Goal: Task Accomplishment & Management: Use online tool/utility

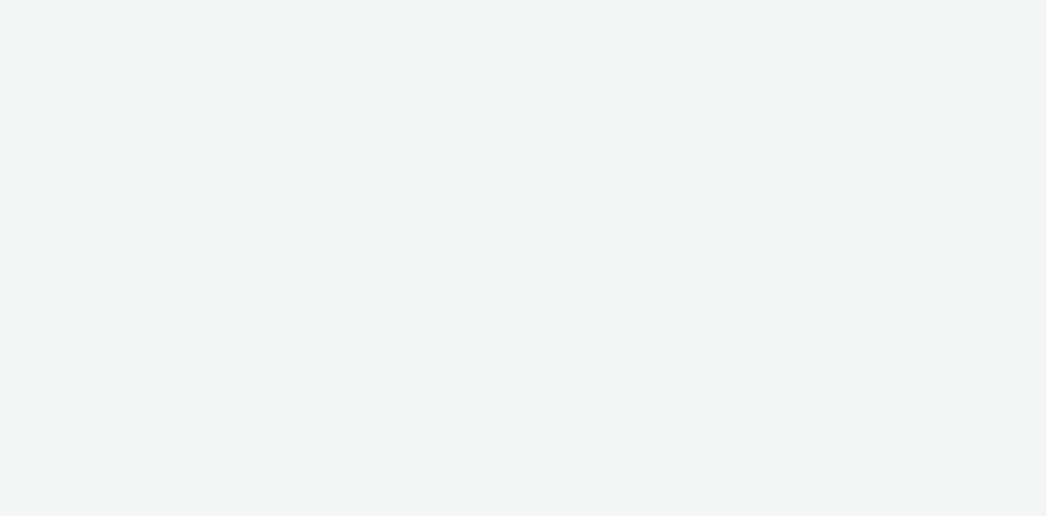
select select "ac009755-aa48-4799-8050-7a339a378eb8"
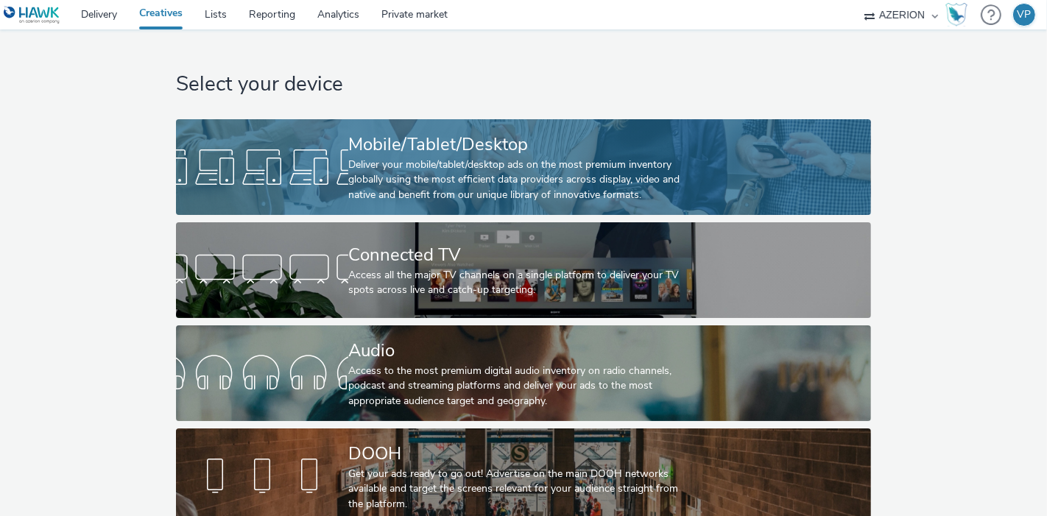
click at [574, 163] on div "Deliver your mobile/tablet/desktop ads on the most premium inventory globally u…" at bounding box center [520, 180] width 345 height 45
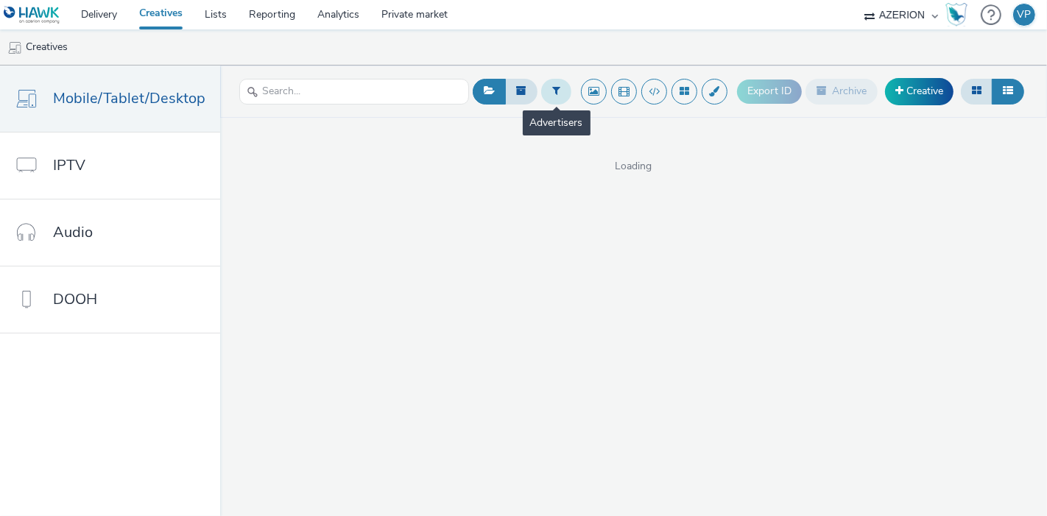
click at [560, 94] on icon at bounding box center [556, 90] width 8 height 10
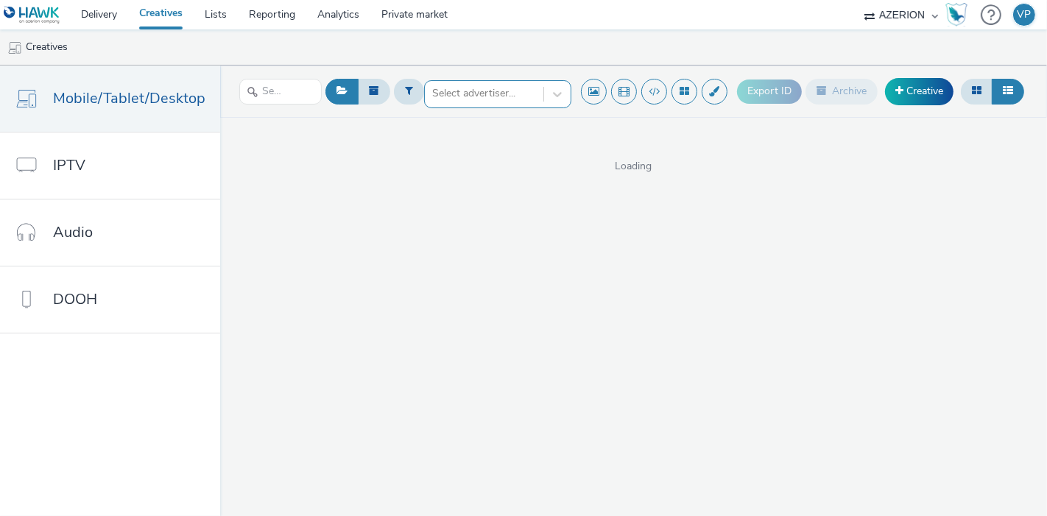
click at [488, 87] on div at bounding box center [484, 94] width 104 height 18
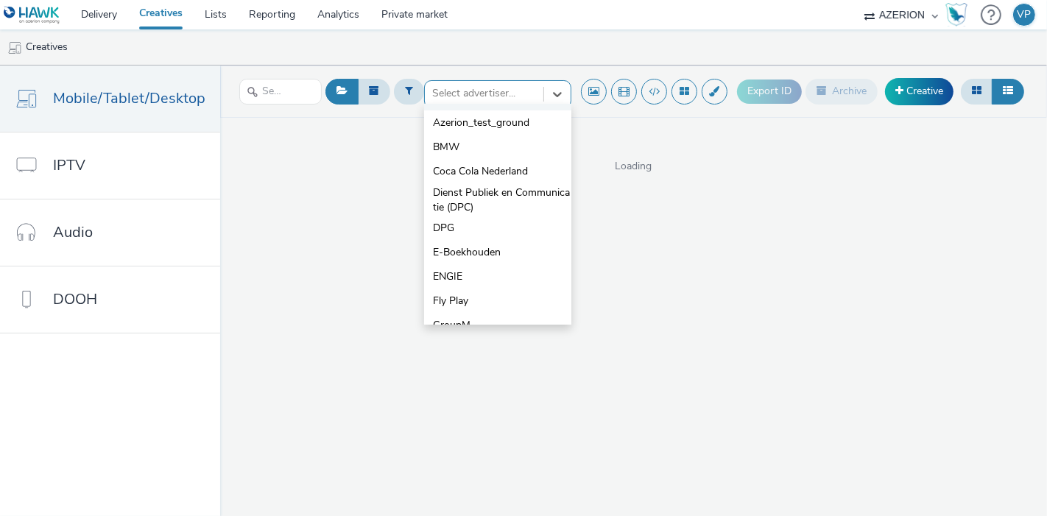
scroll to position [200, 0]
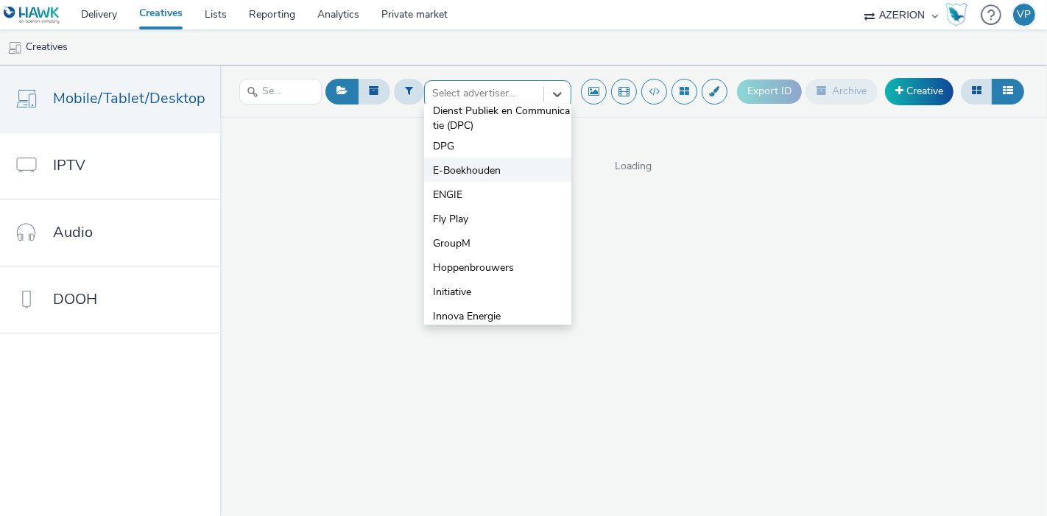
click at [478, 170] on span "E-Boekhouden" at bounding box center [467, 170] width 68 height 15
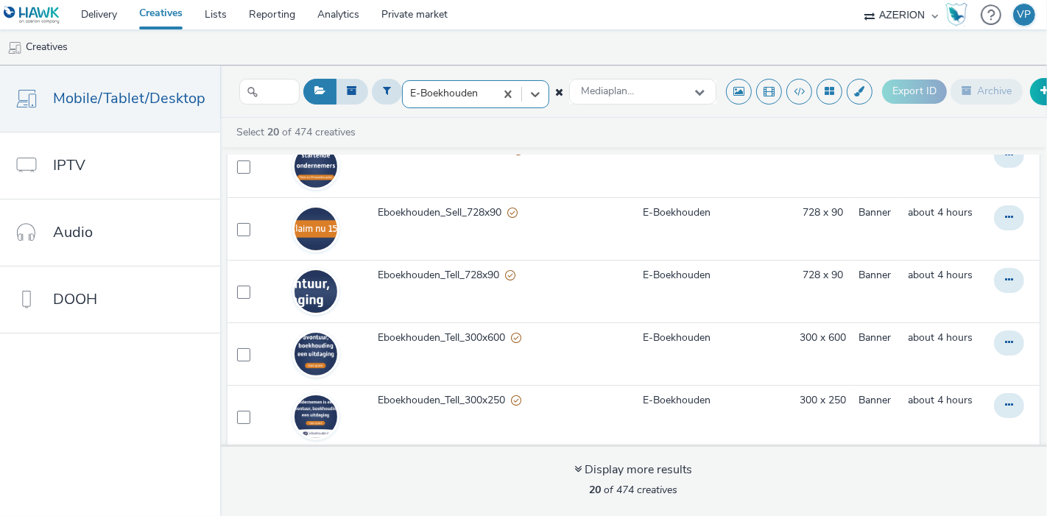
scroll to position [0, 0]
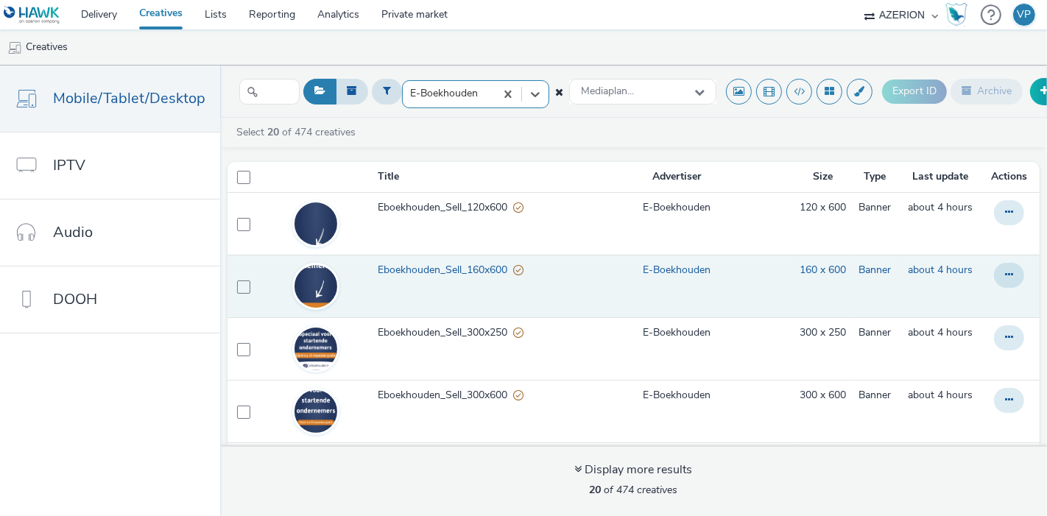
click at [458, 263] on span "Eboekhouden_Sell_160x600" at bounding box center [446, 270] width 136 height 15
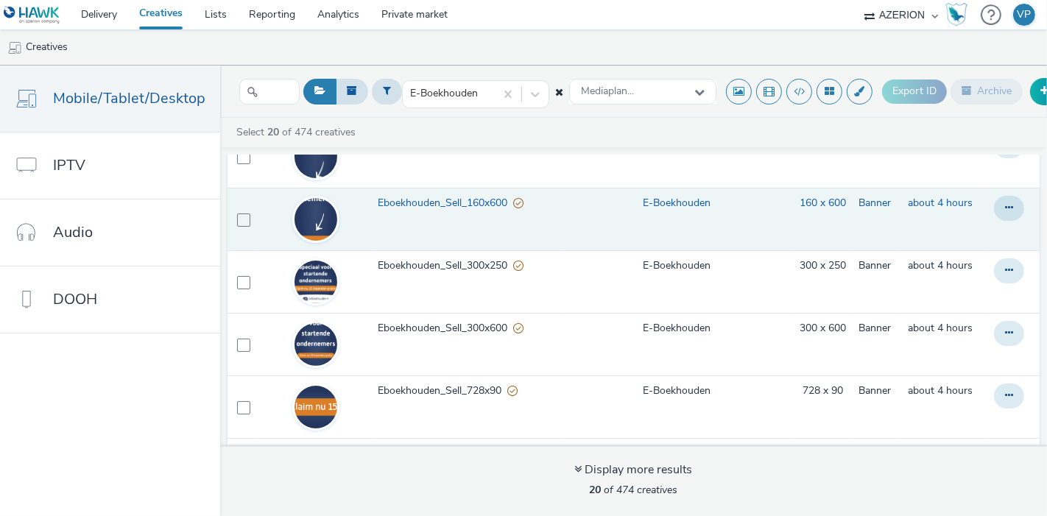
scroll to position [245, 0]
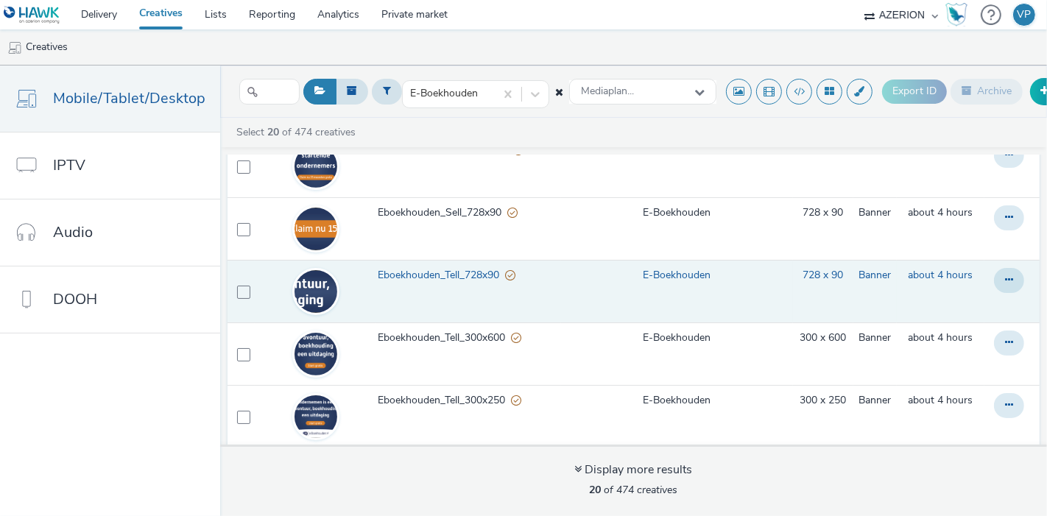
click at [450, 273] on span "Eboekhouden_Tell_728x90" at bounding box center [441, 275] width 127 height 15
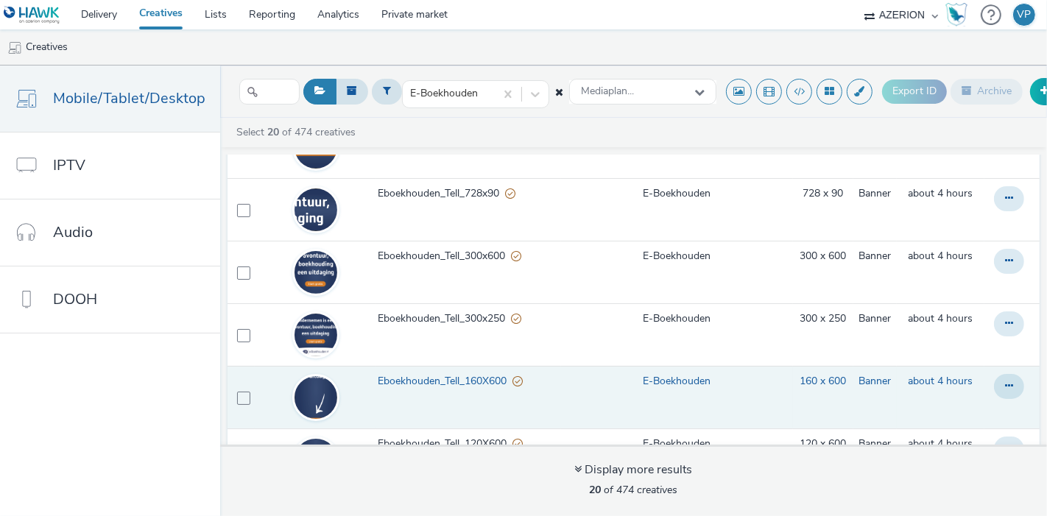
scroll to position [409, 0]
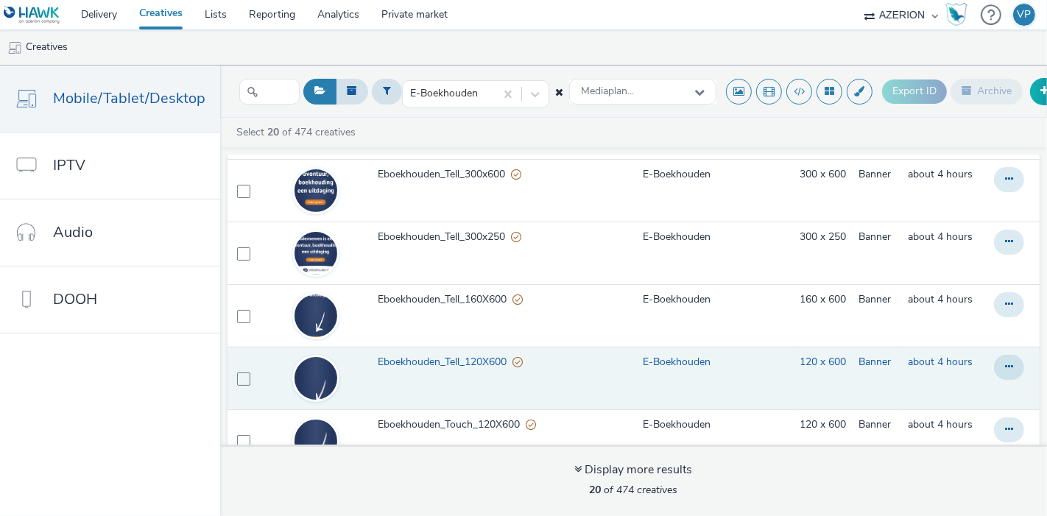
click at [437, 356] on span "Eboekhouden_Tell_120X600" at bounding box center [445, 362] width 135 height 15
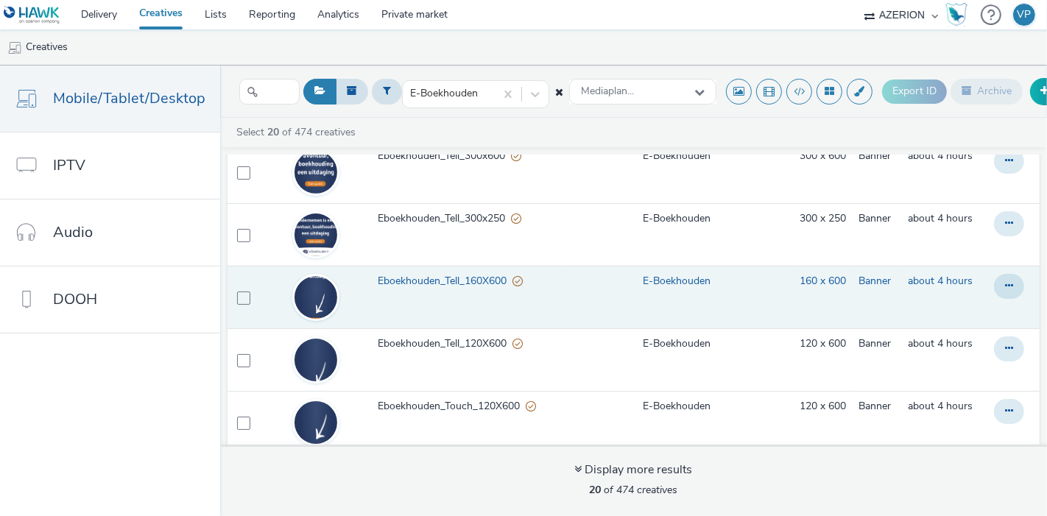
scroll to position [327, 0]
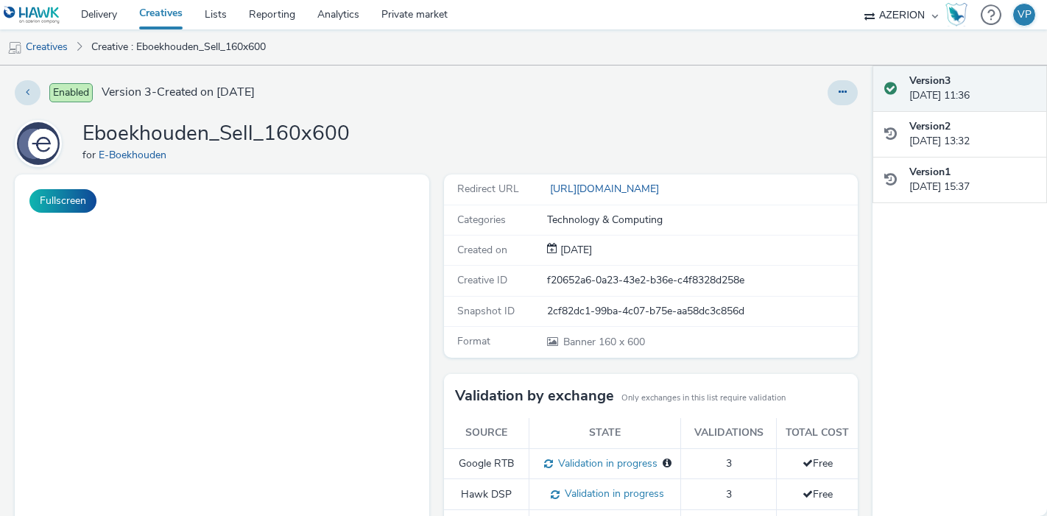
select select "ac009755-aa48-4799-8050-7a339a378eb8"
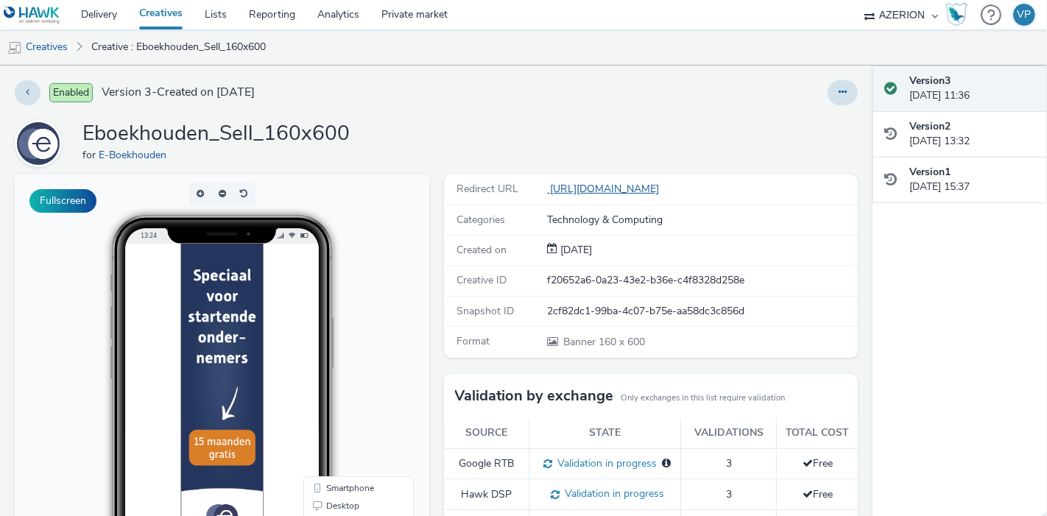
click at [665, 185] on link "[URL][DOMAIN_NAME]" at bounding box center [606, 189] width 118 height 14
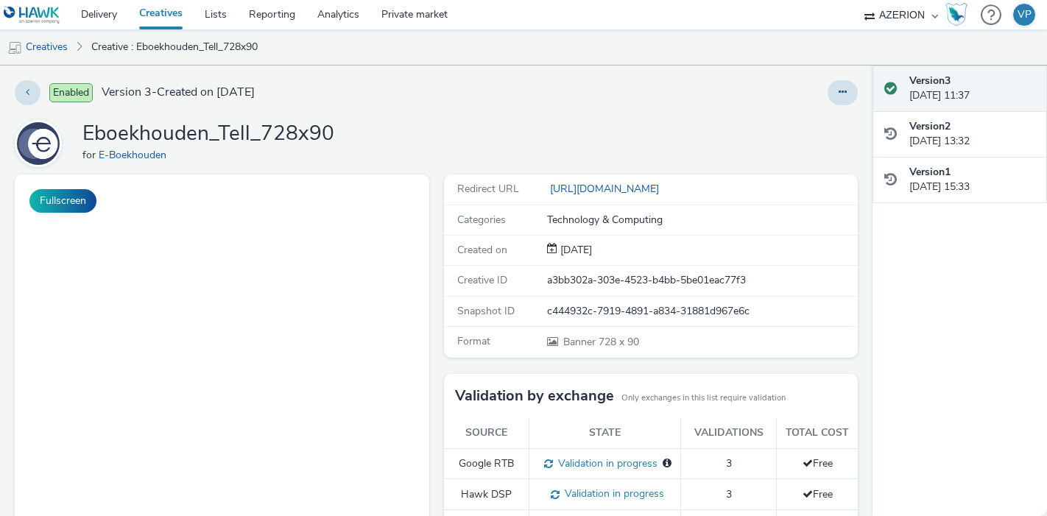
select select "ac009755-aa48-4799-8050-7a339a378eb8"
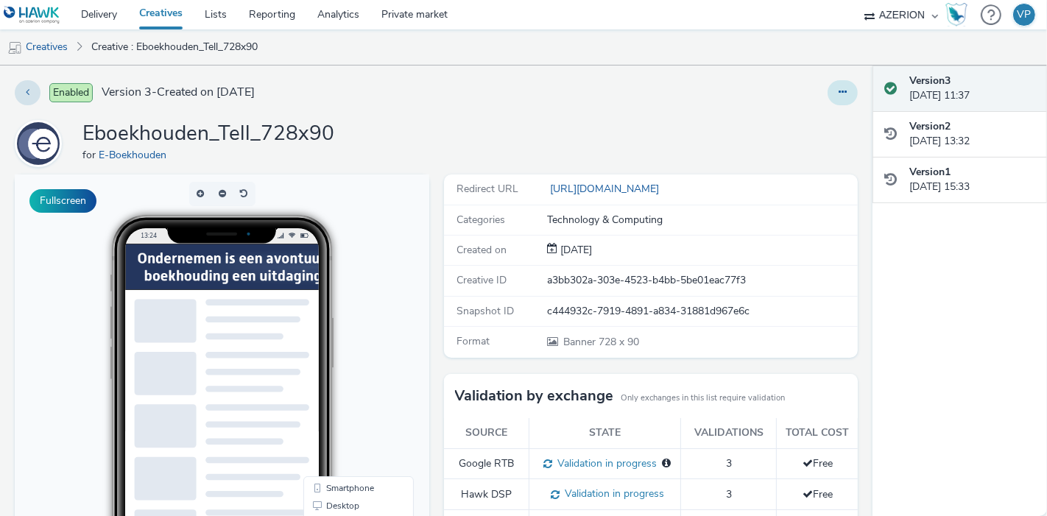
click at [828, 91] on button at bounding box center [843, 92] width 30 height 25
click at [768, 114] on link "Edit" at bounding box center [802, 122] width 110 height 29
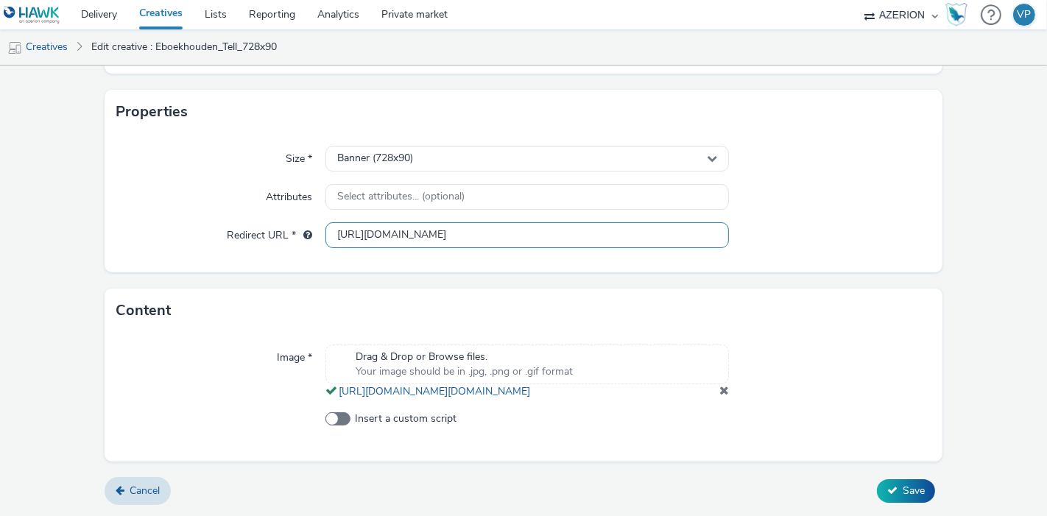
scroll to position [304, 0]
drag, startPoint x: 467, startPoint y: 203, endPoint x: 557, endPoint y: 209, distance: 90.8
click at [584, 222] on input "https://www.e-boekhouden.nl/gefeliciteerd?c=fence&utm_source=fence_NL&utm_mediu…" at bounding box center [527, 235] width 404 height 26
click at [538, 222] on input "https://www.e-boekhouden.nl/gefeliciteerd?c=fence&utm_source=fence_NL&utm_mediu…" at bounding box center [527, 235] width 404 height 26
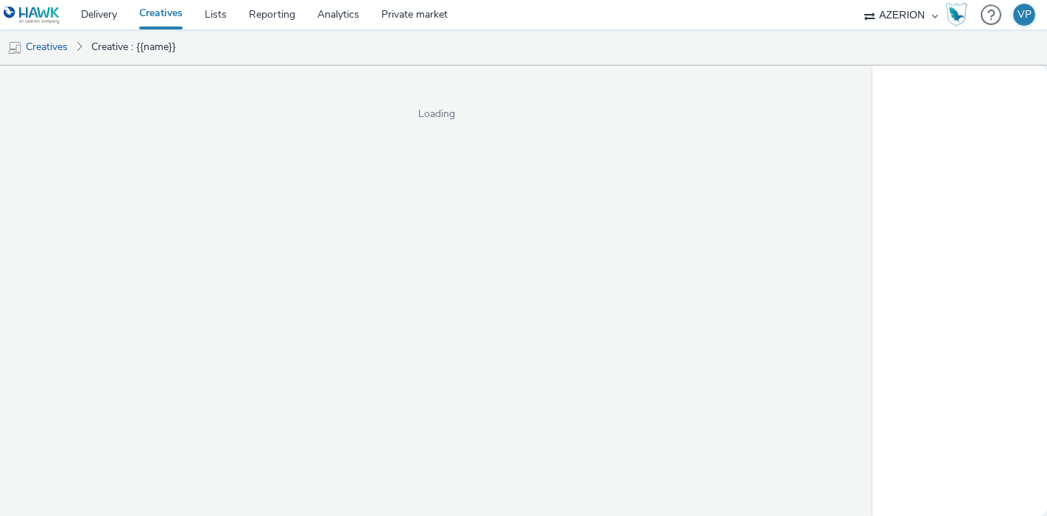
select select "ac009755-aa48-4799-8050-7a339a378eb8"
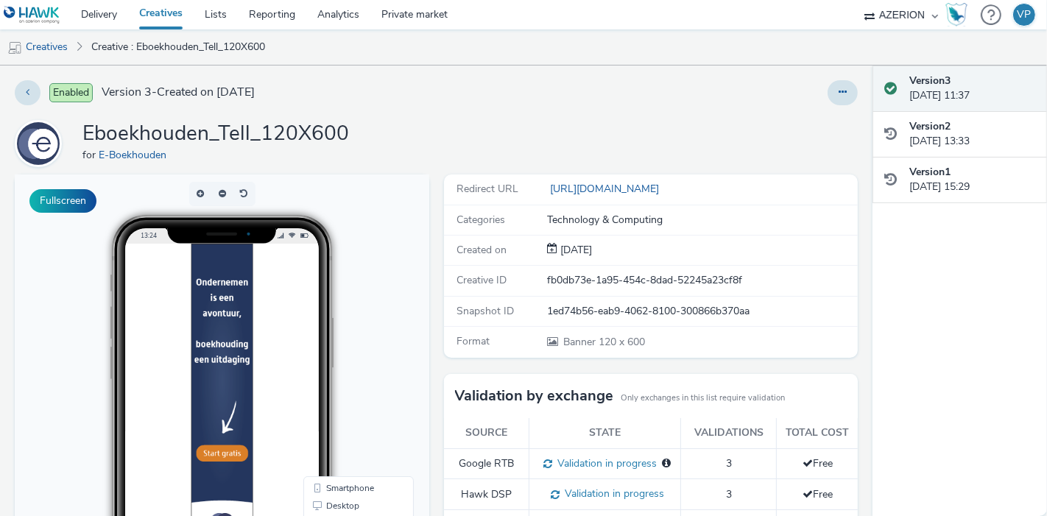
drag, startPoint x: 825, startPoint y: 85, endPoint x: 810, endPoint y: 99, distance: 20.3
click at [828, 84] on button at bounding box center [843, 92] width 30 height 25
click at [766, 116] on link "Edit" at bounding box center [802, 122] width 110 height 29
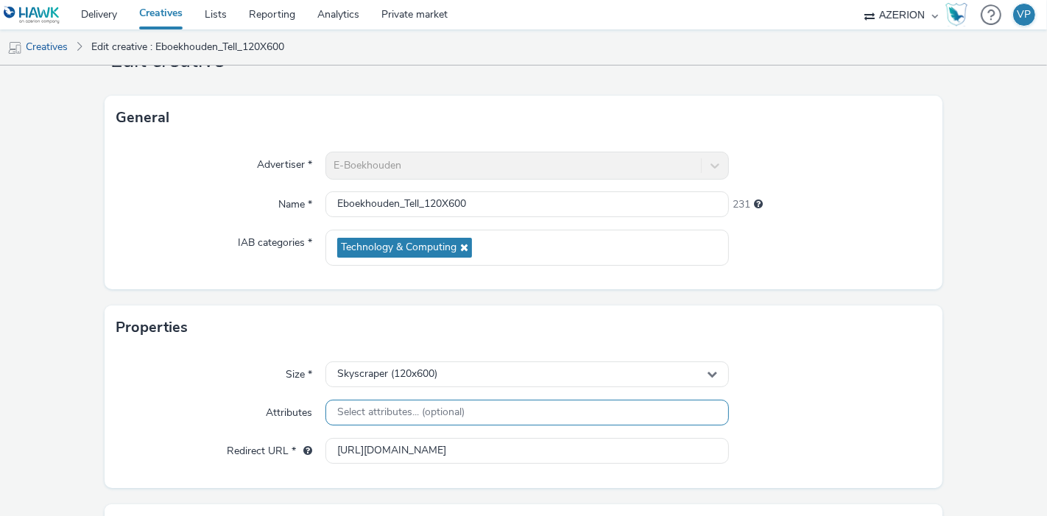
scroll to position [245, 0]
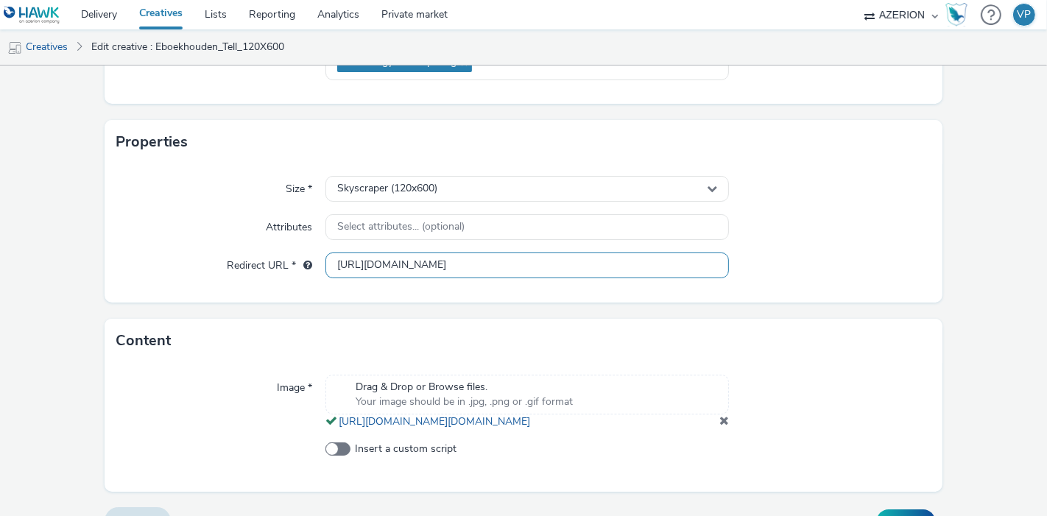
drag, startPoint x: 493, startPoint y: 266, endPoint x: 596, endPoint y: 264, distance: 102.4
click at [596, 264] on input "https://www.e-boekhouden.nl/gefeliciteerd?c=fence&utm_source=fence_NL&utm_mediu…" at bounding box center [527, 266] width 404 height 26
click at [664, 267] on input "https://www.e-boekhouden.nl/gefeliciteerd?c=fence&utm_source=fence_NL&utm_mediu…" at bounding box center [527, 266] width 404 height 26
click at [664, 267] on input "[URL][DOMAIN_NAME]" at bounding box center [527, 266] width 404 height 26
